Goal: Find specific page/section: Find specific page/section

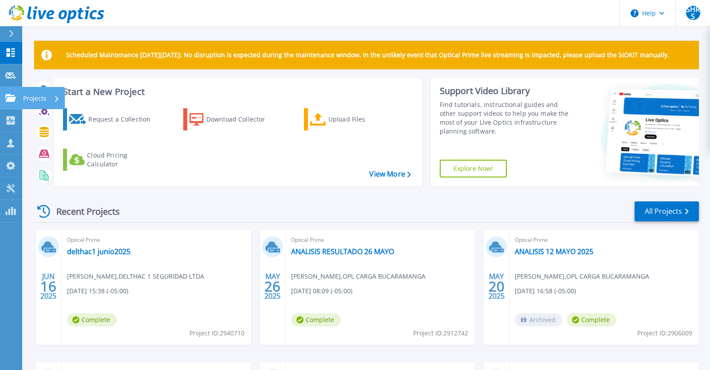
click at [9, 91] on link "Projects Projects" at bounding box center [11, 98] width 22 height 23
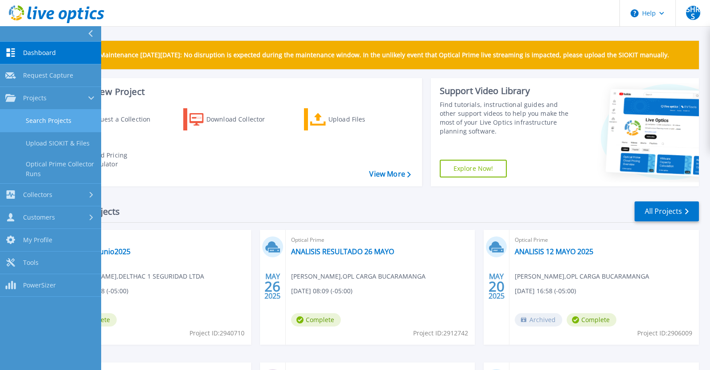
click at [66, 120] on link "Search Projects" at bounding box center [50, 121] width 101 height 23
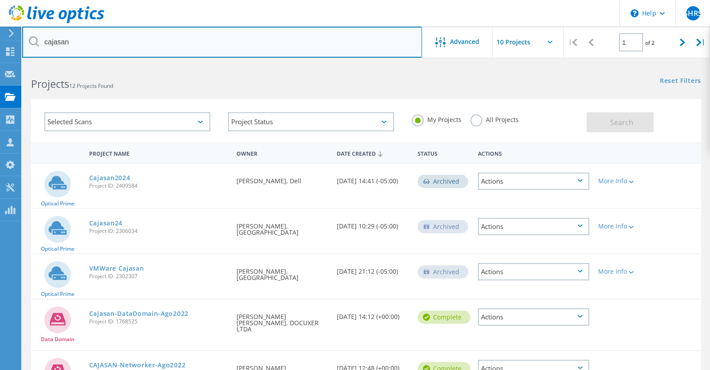
drag, startPoint x: 157, startPoint y: 51, endPoint x: 0, endPoint y: 46, distance: 157.5
click at [22, 46] on input "cajasan" at bounding box center [222, 42] width 400 height 31
type input "coomuldesa"
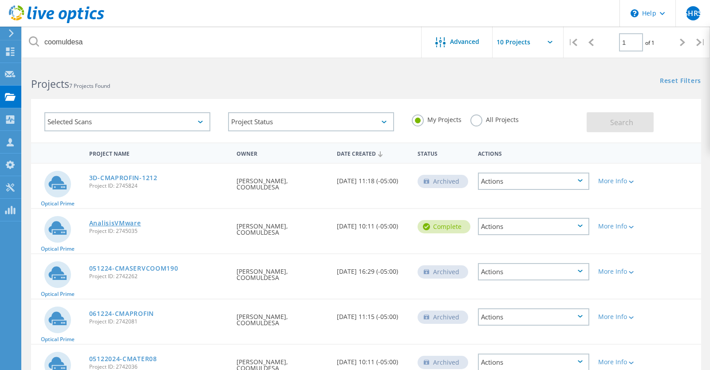
click at [122, 221] on link "AnalisisVMware" at bounding box center [115, 223] width 52 height 6
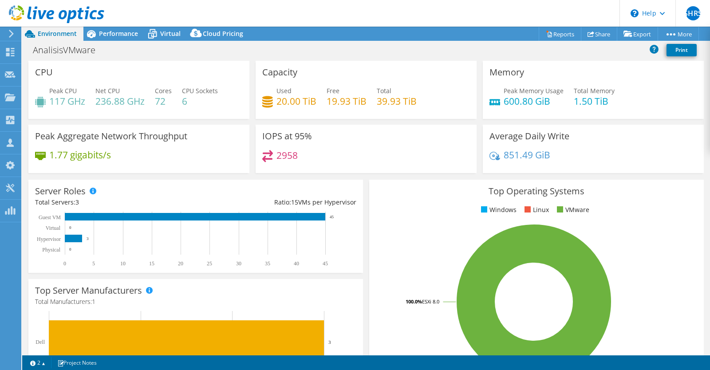
select select "USWest"
select select "USD"
click at [593, 30] on link "Share" at bounding box center [598, 34] width 36 height 14
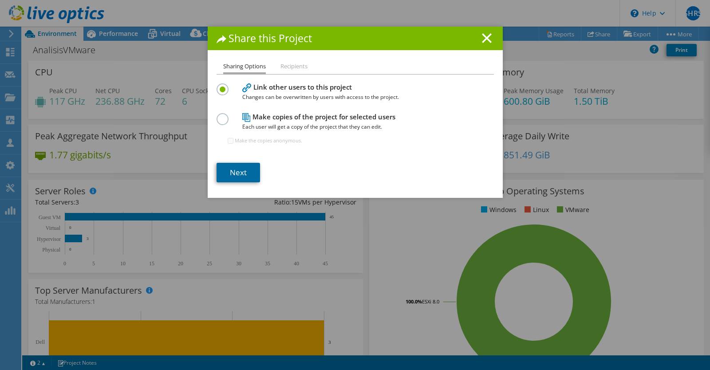
click at [241, 174] on link "Next" at bounding box center [237, 173] width 43 height 20
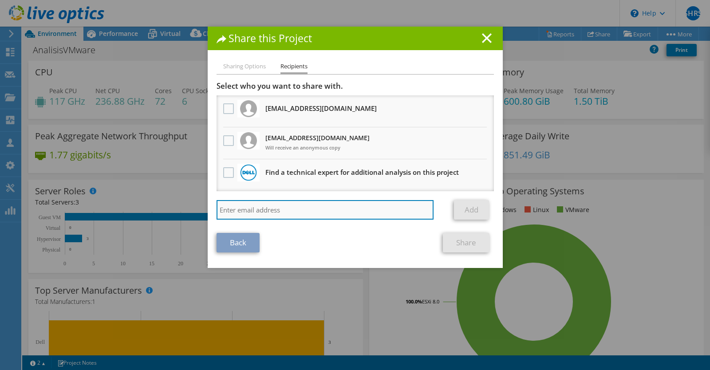
click at [245, 210] on input "search" at bounding box center [324, 210] width 217 height 20
type input "[PERSON_NAME][EMAIL_ADDRESS][PERSON_NAME][DOMAIN_NAME]"
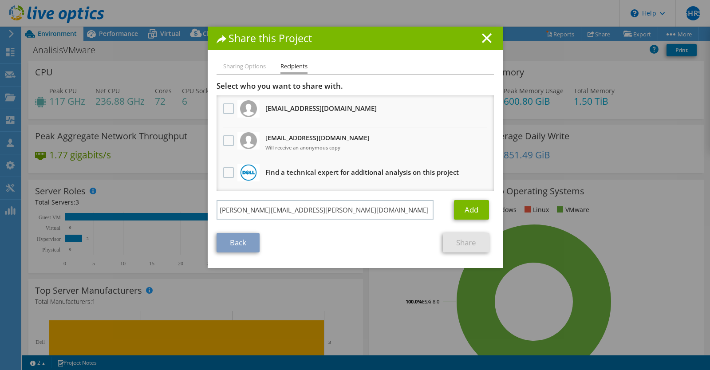
click at [244, 250] on link "Back" at bounding box center [237, 243] width 43 height 20
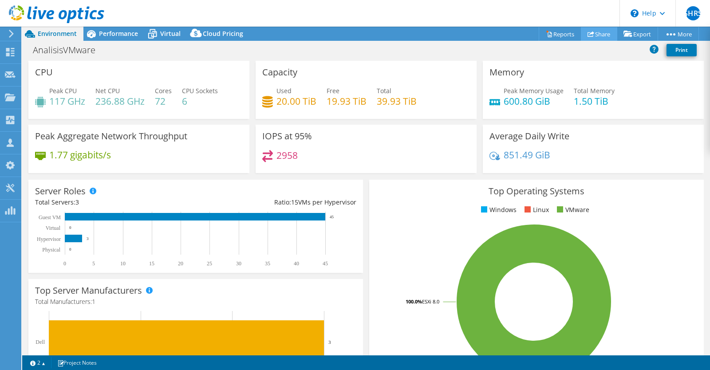
click at [596, 35] on link "Share" at bounding box center [598, 34] width 36 height 14
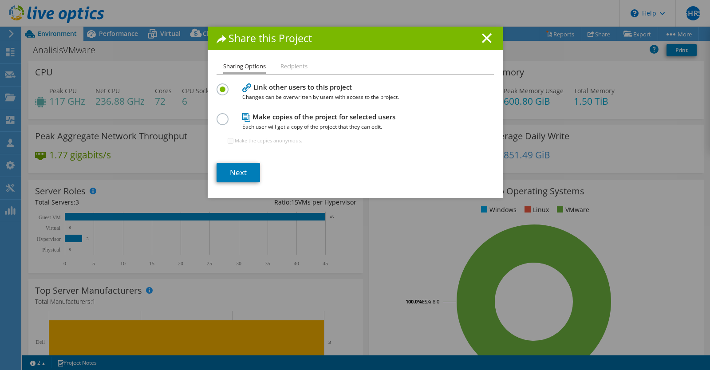
click at [222, 115] on label at bounding box center [224, 114] width 16 height 2
click at [0, 0] on input "radio" at bounding box center [0, 0] width 0 height 0
click at [223, 86] on label at bounding box center [224, 84] width 16 height 2
click at [0, 0] on input "radio" at bounding box center [0, 0] width 0 height 0
click at [247, 174] on link "Next" at bounding box center [237, 173] width 43 height 20
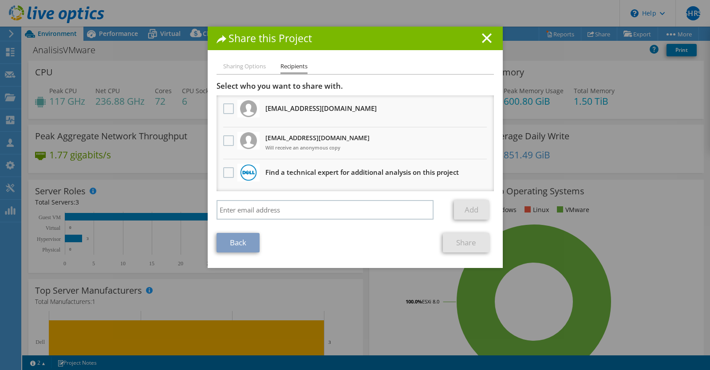
click at [246, 62] on li "Sharing Options" at bounding box center [244, 66] width 43 height 11
click at [245, 246] on link "Back" at bounding box center [237, 243] width 43 height 20
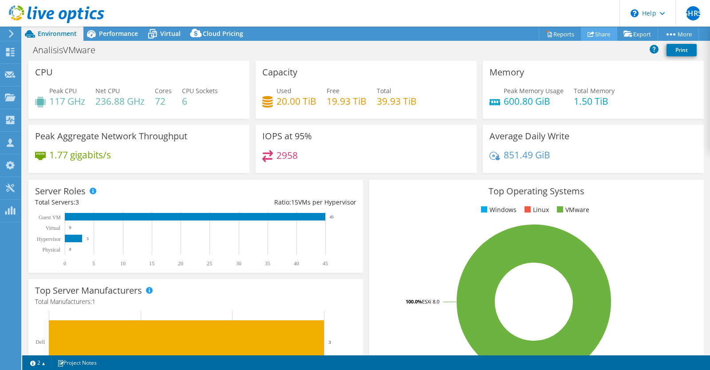
click at [599, 33] on link "Share" at bounding box center [598, 34] width 36 height 14
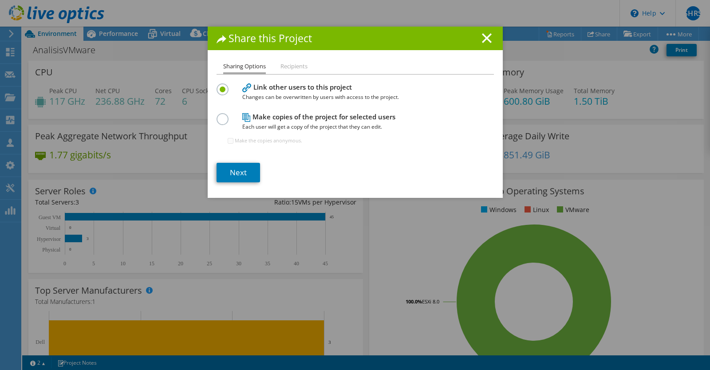
click at [223, 115] on label at bounding box center [224, 114] width 16 height 2
click at [0, 0] on input "radio" at bounding box center [0, 0] width 0 height 0
click at [238, 175] on link "Next" at bounding box center [237, 173] width 43 height 20
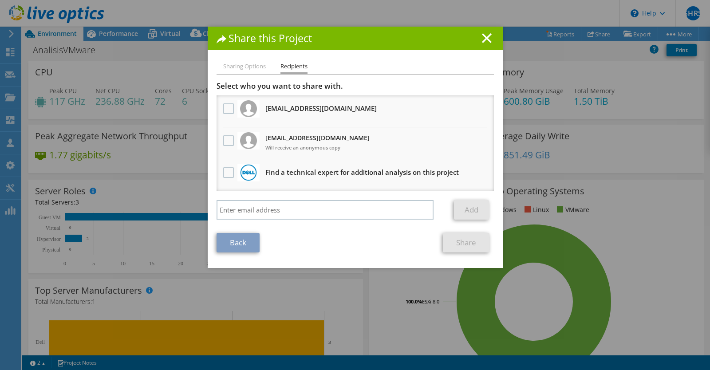
click at [493, 39] on h1 "Share this Project" at bounding box center [354, 38] width 277 height 10
click at [483, 37] on icon at bounding box center [487, 38] width 10 height 10
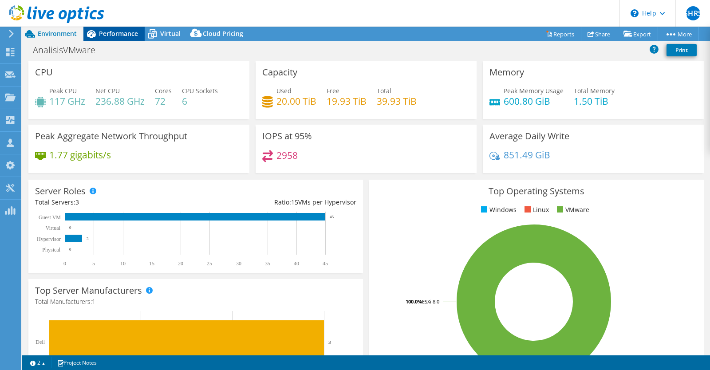
click at [112, 37] on span "Performance" at bounding box center [118, 33] width 39 height 8
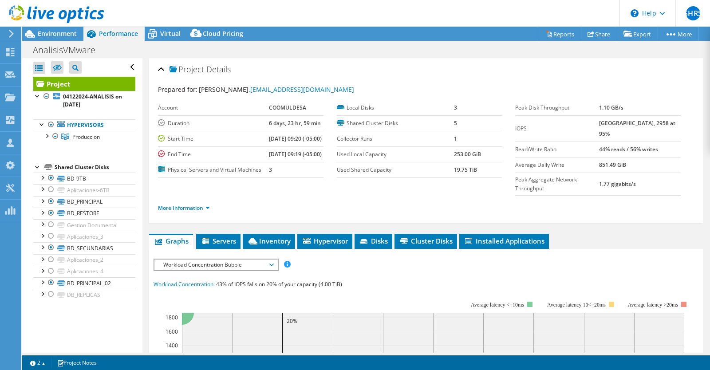
click at [60, 17] on use at bounding box center [56, 14] width 95 height 18
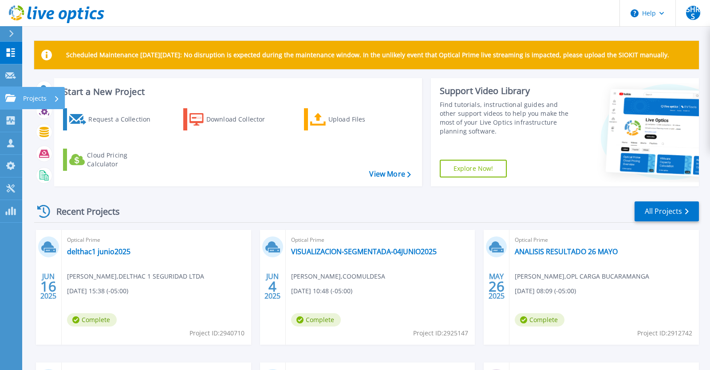
click at [10, 100] on icon at bounding box center [10, 98] width 11 height 8
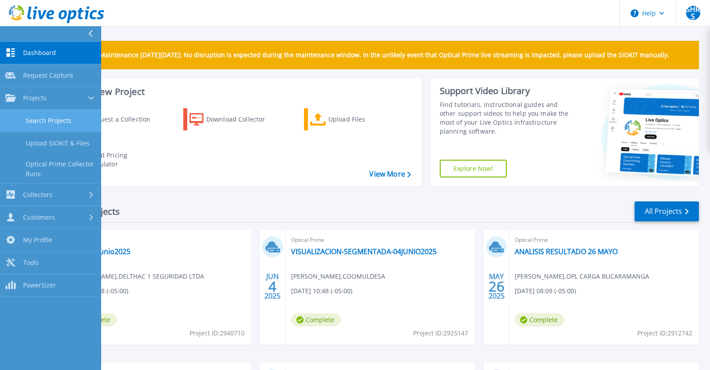
click at [39, 122] on link "Search Projects" at bounding box center [50, 121] width 101 height 23
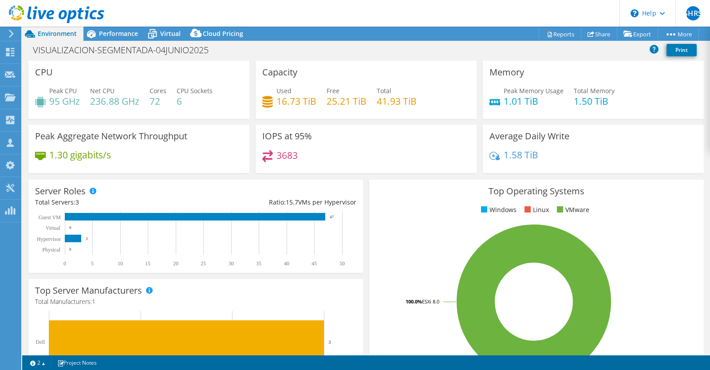
select select "USD"
click at [113, 29] on div "Performance" at bounding box center [113, 34] width 61 height 14
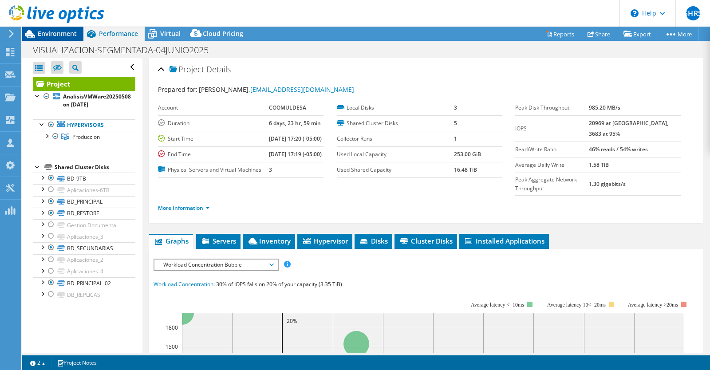
click at [58, 34] on span "Environment" at bounding box center [57, 33] width 39 height 8
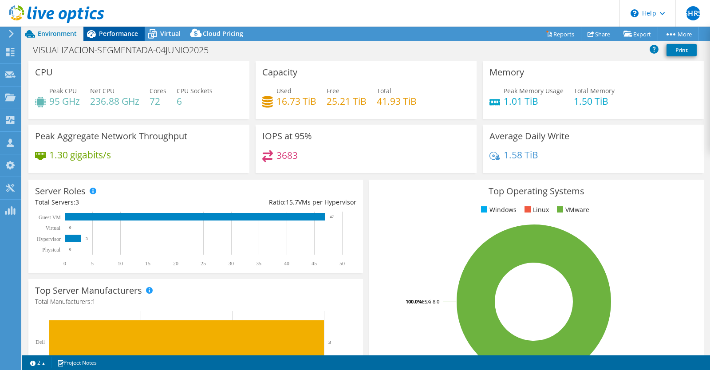
click at [114, 30] on span "Performance" at bounding box center [118, 33] width 39 height 8
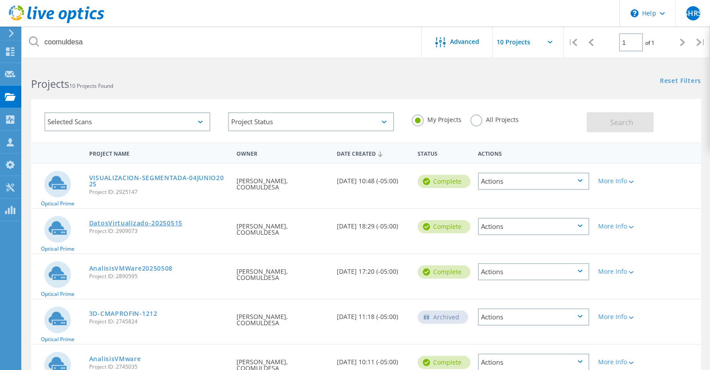
click at [168, 223] on link "DatosVirtualizado-20250515" at bounding box center [135, 223] width 93 height 6
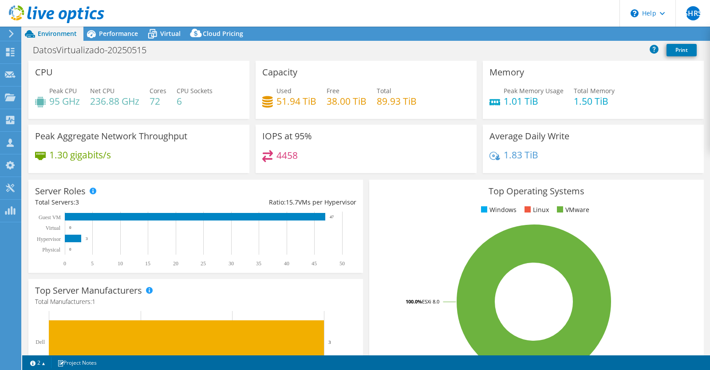
select select "USD"
click at [110, 31] on span "Performance" at bounding box center [118, 33] width 39 height 8
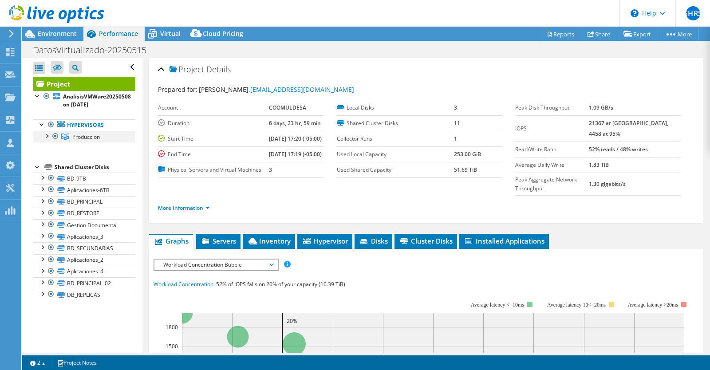
click at [49, 138] on div at bounding box center [46, 135] width 9 height 9
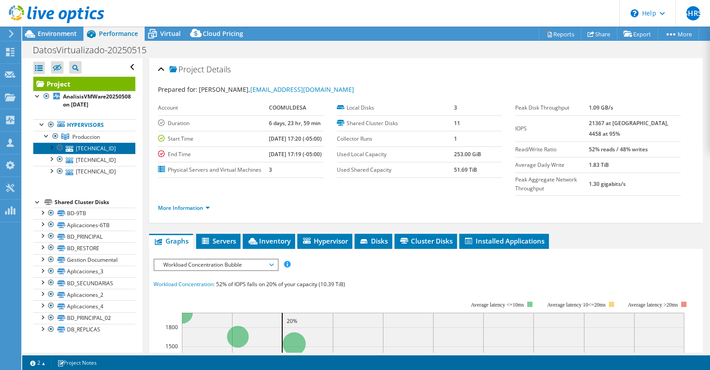
click at [94, 149] on link "192.168.100.141" at bounding box center [84, 148] width 102 height 12
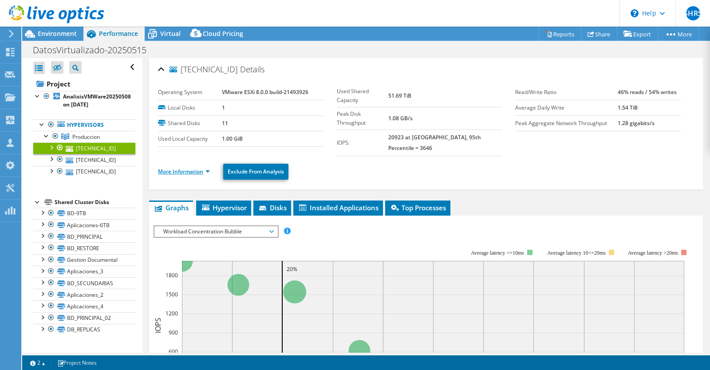
click at [208, 168] on link "More Information" at bounding box center [184, 172] width 52 height 8
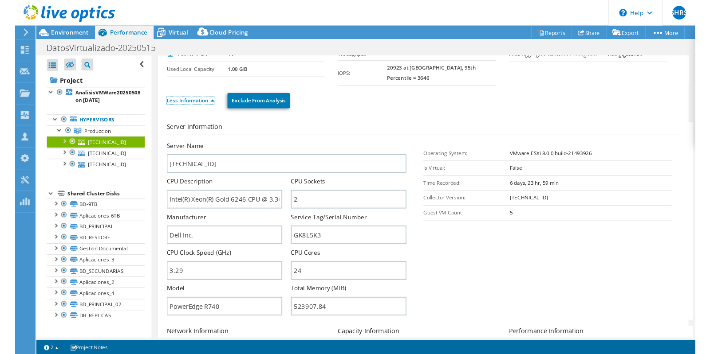
scroll to position [64, 0]
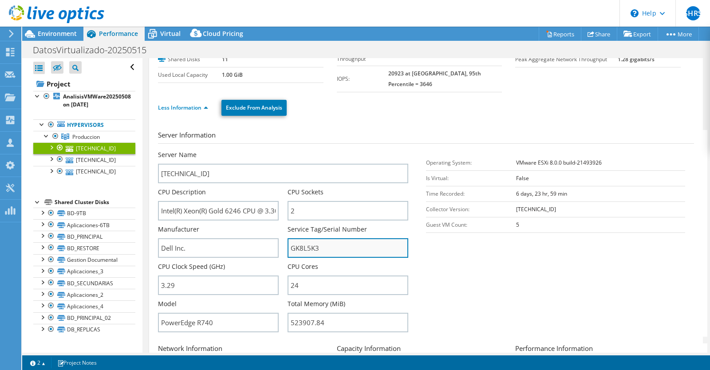
click at [308, 238] on input "GK8L5K3" at bounding box center [347, 248] width 121 height 20
